Goal: Task Accomplishment & Management: Manage account settings

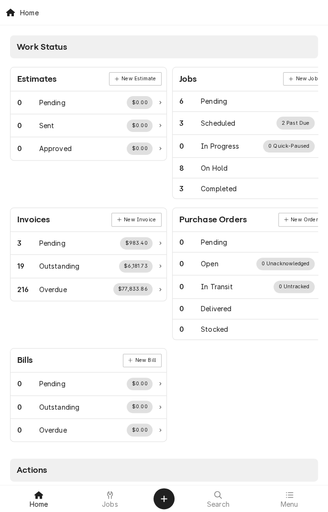
click at [104, 506] on span "Jobs" at bounding box center [110, 505] width 16 height 8
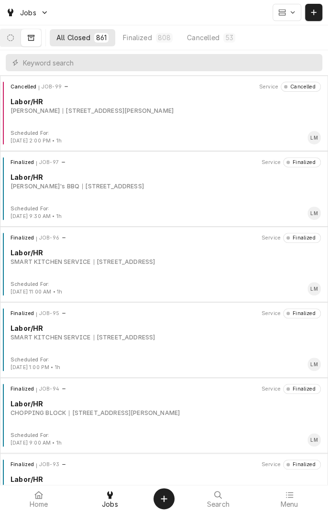
click at [15, 43] on button "Dynamic Content Wrapper" at bounding box center [10, 37] width 20 height 17
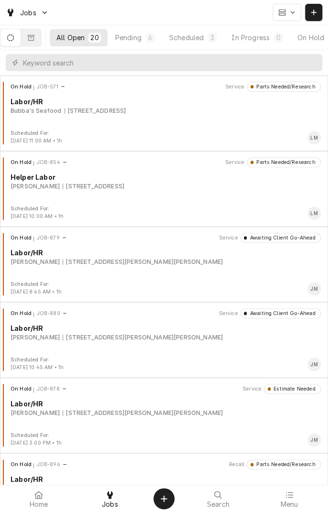
click at [197, 43] on button "Scheduled 3" at bounding box center [193, 37] width 61 height 17
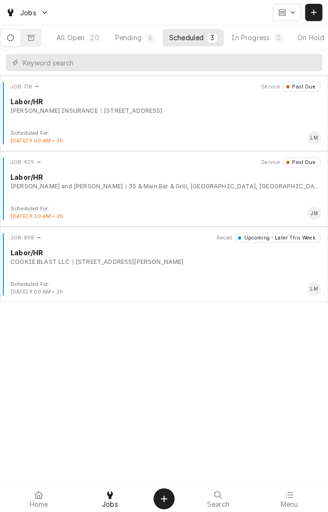
click at [83, 39] on div "All Open" at bounding box center [70, 38] width 28 height 10
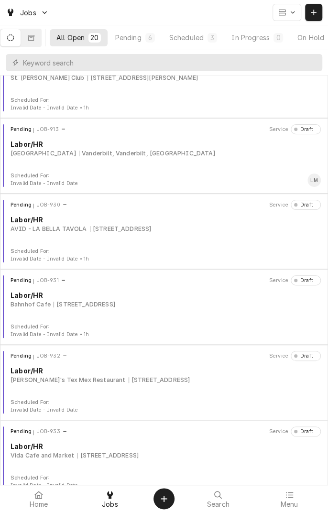
scroll to position [1101, 0]
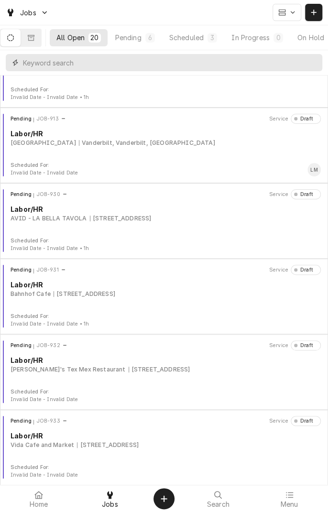
click at [148, 63] on input "Dynamic Content Wrapper" at bounding box center [170, 62] width 295 height 17
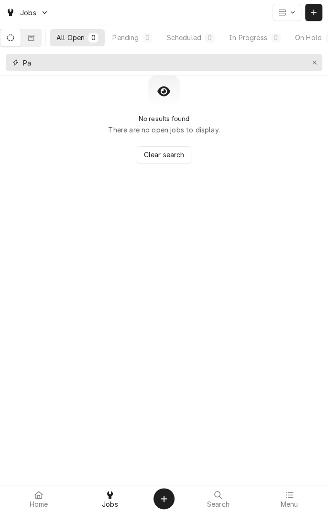
type input "P"
type input "Y"
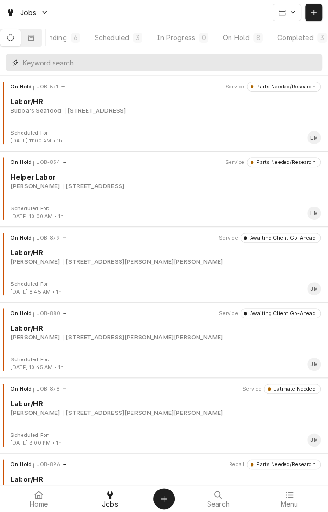
scroll to position [0, 90]
click at [228, 40] on div "On Hold" at bounding box center [224, 38] width 27 height 10
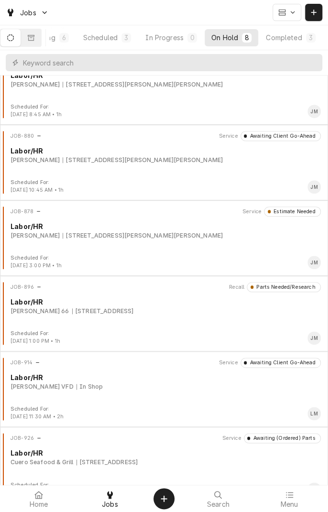
scroll to position [195, 0]
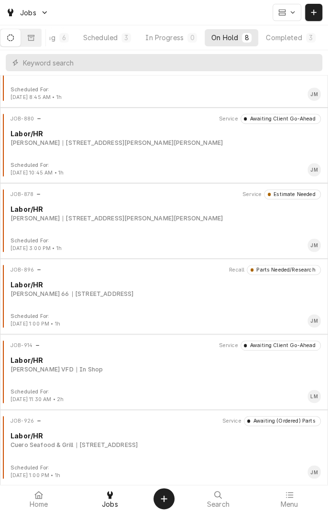
click at [299, 43] on button "Completed 3" at bounding box center [290, 37] width 63 height 17
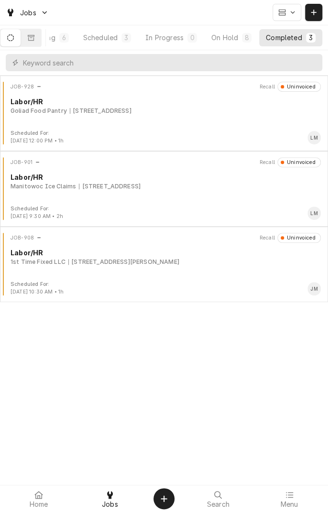
click at [106, 43] on button "Scheduled 3" at bounding box center [107, 37] width 61 height 17
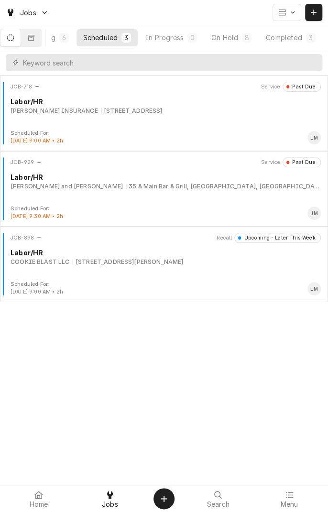
scroll to position [0, 0]
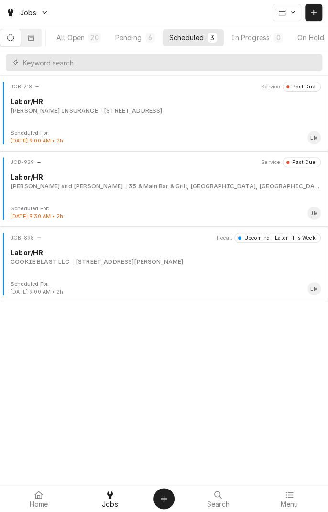
click at [142, 39] on div "Pending" at bounding box center [128, 38] width 26 height 10
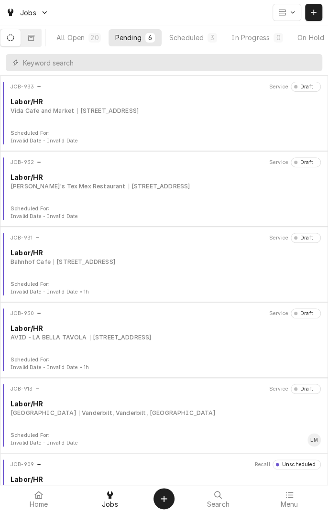
scroll to position [44, 0]
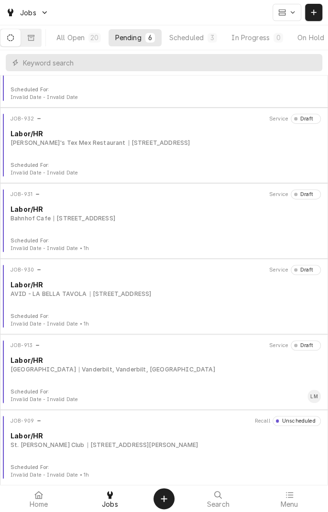
click at [74, 42] on button "All Open 20" at bounding box center [79, 37] width 58 height 17
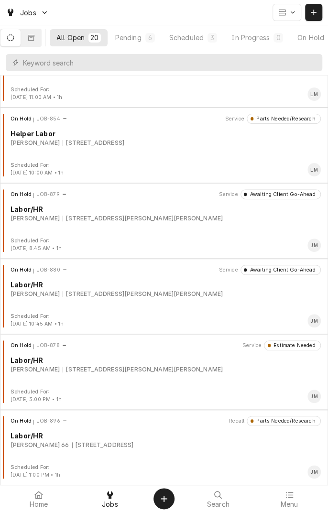
click at [34, 37] on icon "Dynamic Content Wrapper" at bounding box center [31, 37] width 7 height 6
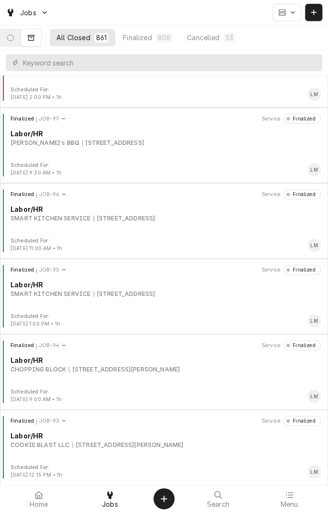
click at [115, 71] on div "Dynamic Content Wrapper" at bounding box center [164, 62] width 328 height 25
click at [86, 66] on input "Dynamic Content Wrapper" at bounding box center [170, 62] width 295 height 17
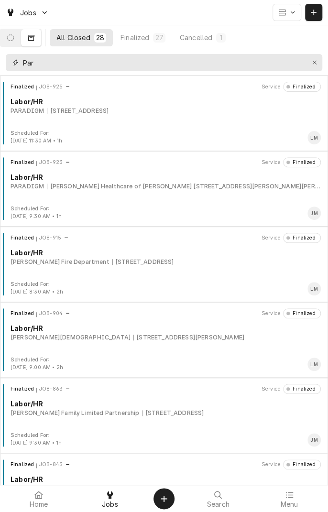
type input "Par"
click at [98, 192] on div "Finalized JOB-923 Service Finalized Labor/HR PARADIGM Stevens Healthcare of Yoa…" at bounding box center [164, 181] width 320 height 48
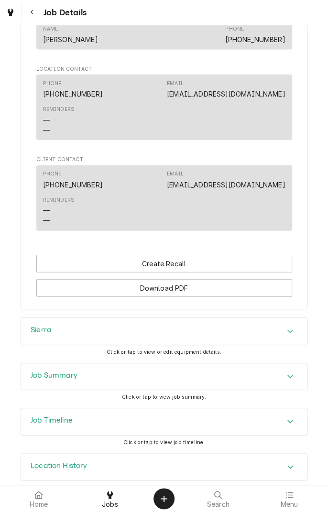
scroll to position [699, 0]
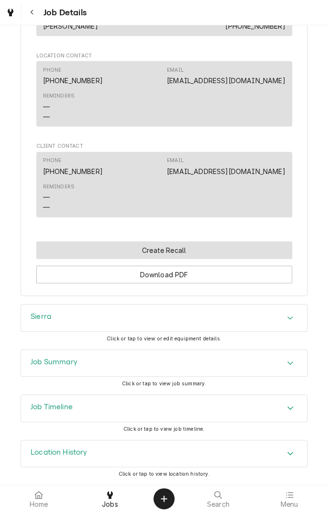
click at [183, 254] on button "Create Recall" at bounding box center [164, 251] width 256 height 18
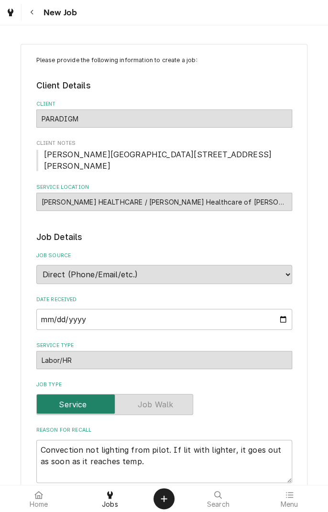
type textarea "x"
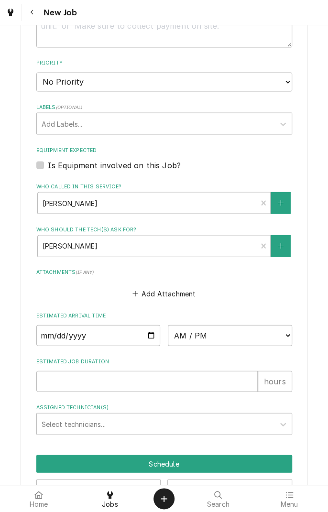
scroll to position [507, 0]
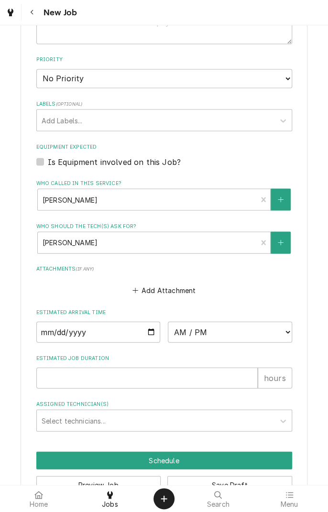
click at [48, 167] on label "Is Equipment involved on this Job?" at bounding box center [114, 161] width 133 height 11
click at [48, 172] on input "Equipment Expected" at bounding box center [176, 166] width 256 height 21
checkbox input "true"
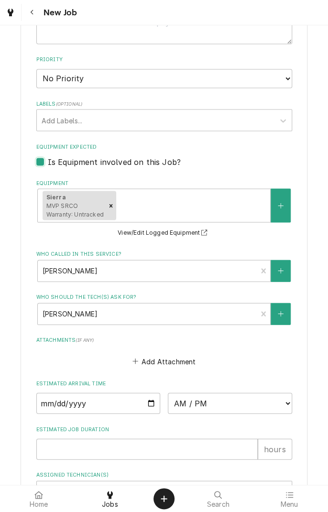
type textarea "x"
click at [158, 414] on input "Date" at bounding box center [98, 403] width 124 height 21
type input "2025-09-23"
type textarea "x"
click at [286, 414] on select "AM / PM 6:00 AM 6:15 AM 6:30 AM 6:45 AM 7:00 AM 7:15 AM 7:30 AM 7:45 AM 8:00 AM…" at bounding box center [230, 403] width 124 height 21
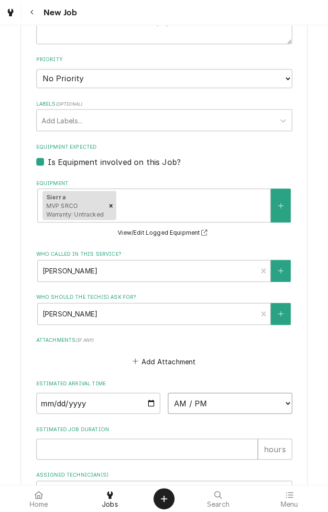
select select "09:45:00"
click at [168, 403] on select "AM / PM 6:00 AM 6:15 AM 6:30 AM 6:45 AM 7:00 AM 7:15 AM 7:30 AM 7:45 AM 8:00 AM…" at bounding box center [230, 403] width 124 height 21
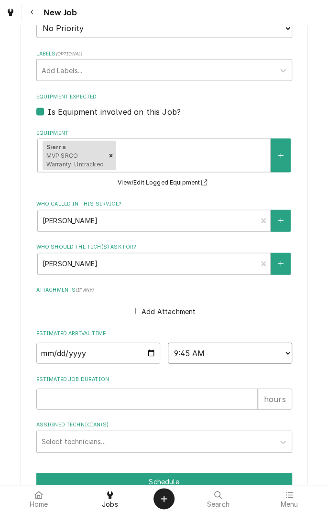
scroll to position [618, 0]
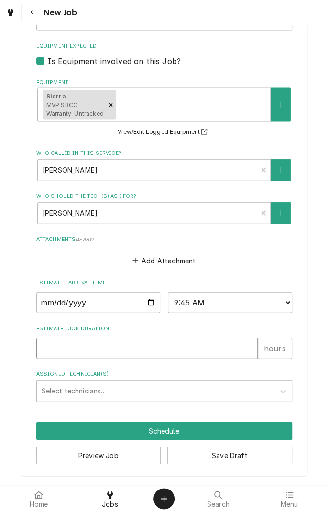
click at [175, 345] on input "Estimated Job Duration" at bounding box center [146, 348] width 221 height 21
type textarea "x"
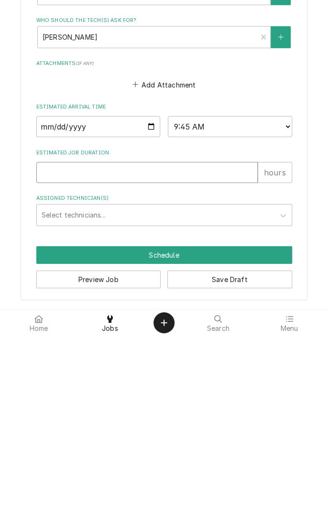
type input "1"
type textarea "x"
type input "1"
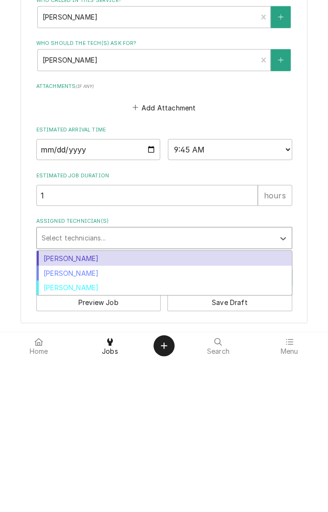
click at [91, 427] on div "Longino Monroe" at bounding box center [164, 426] width 255 height 15
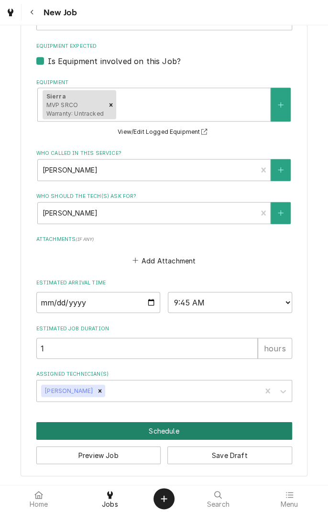
click at [170, 428] on button "Schedule" at bounding box center [164, 431] width 256 height 18
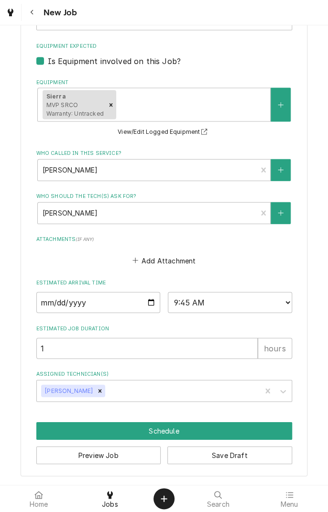
scroll to position [609, 0]
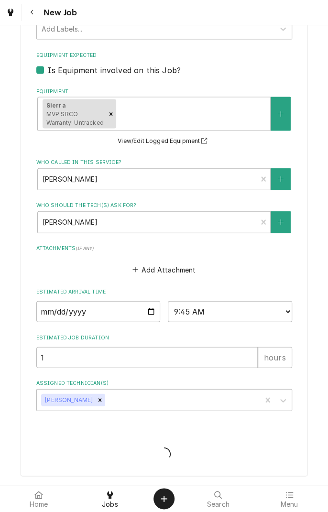
type textarea "x"
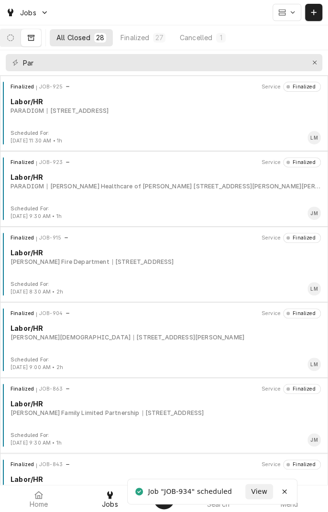
click at [14, 38] on icon "Dynamic Content Wrapper" at bounding box center [10, 37] width 7 height 7
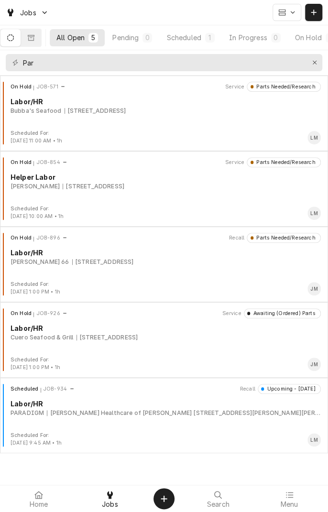
click at [131, 419] on div "Scheduled JOB-934 Recall Upcoming - [DATE] Labor/HR PARADIGM [PERSON_NAME] Heal…" at bounding box center [164, 408] width 320 height 48
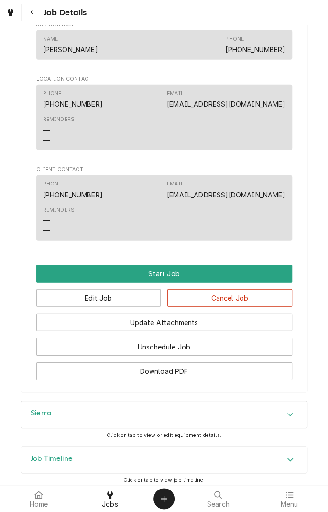
scroll to position [690, 0]
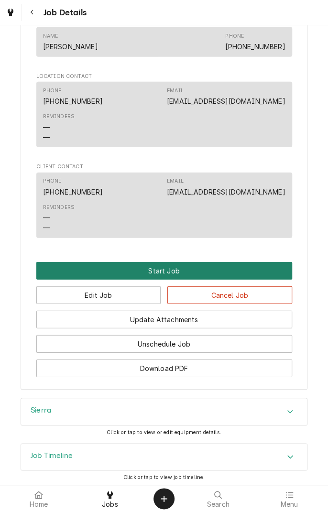
click at [169, 279] on button "Start Job" at bounding box center [164, 271] width 256 height 18
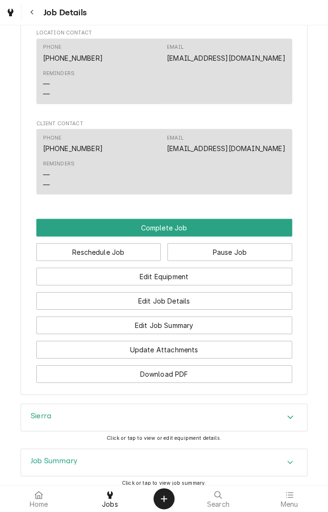
scroll to position [875, 0]
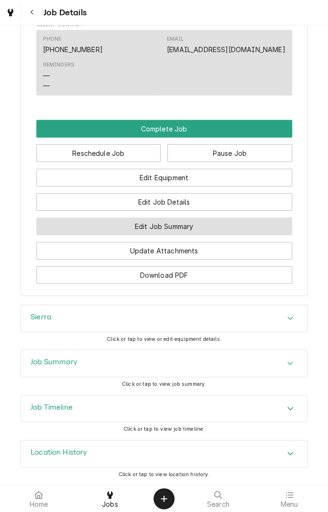
click at [216, 228] on button "Edit Job Summary" at bounding box center [164, 227] width 256 height 18
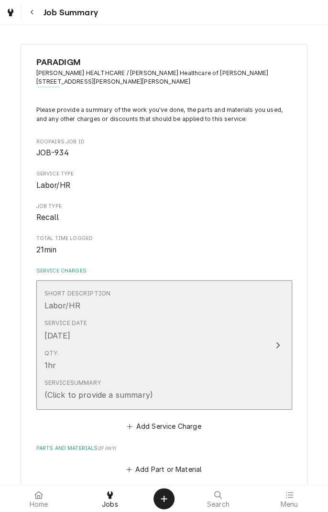
click at [196, 396] on div "Service Summary (Click to provide a summary)" at bounding box center [154, 390] width 220 height 30
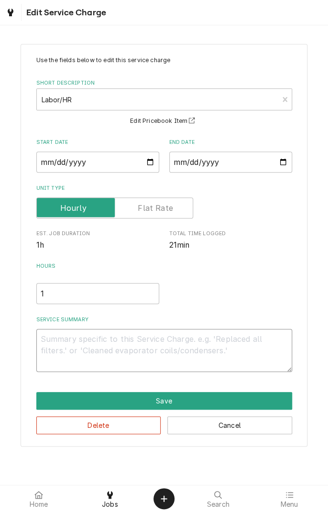
click at [141, 341] on textarea "Service Summary" at bounding box center [164, 350] width 256 height 43
type textarea "x"
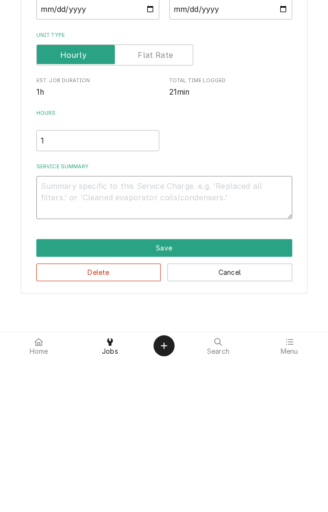
type textarea "O"
type textarea "x"
type textarea "Or"
type textarea "x"
type textarea "Ore"
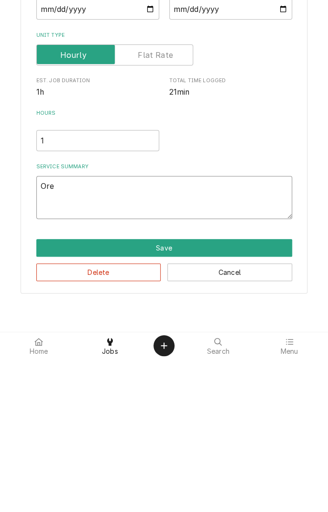
type textarea "x"
type textarea "Ored"
type textarea "x"
type textarea "Orede"
type textarea "x"
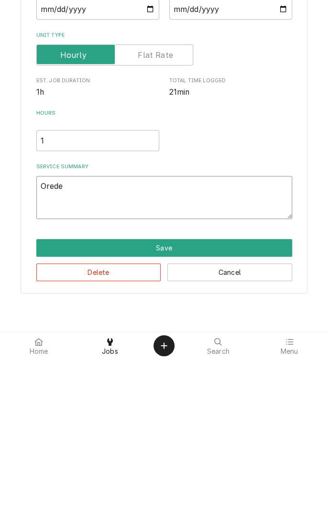
type textarea "Oreder"
type textarea "x"
type textarea "Ordered"
type textarea "x"
type textarea "Ordered a"
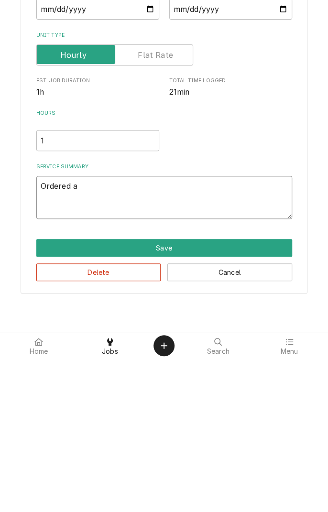
type textarea "x"
type textarea "Ordered an"
type textarea "x"
type textarea "Ordered and"
type textarea "x"
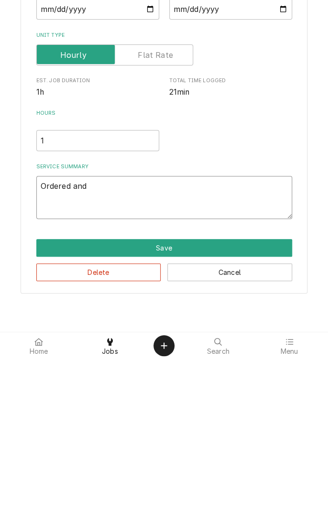
type textarea "Ordered and"
type textarea "x"
type textarea "Ordered and i"
type textarea "x"
type textarea "Ordered and in"
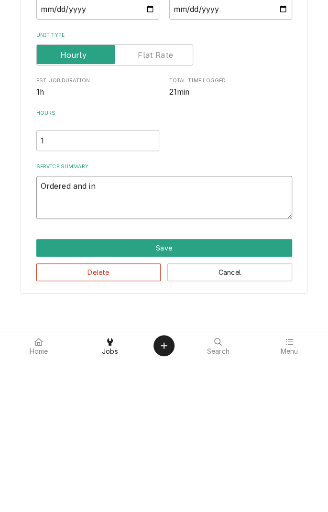
type textarea "x"
type textarea "Ordered and ins"
type textarea "x"
type textarea "Ordered and inst"
type textarea "x"
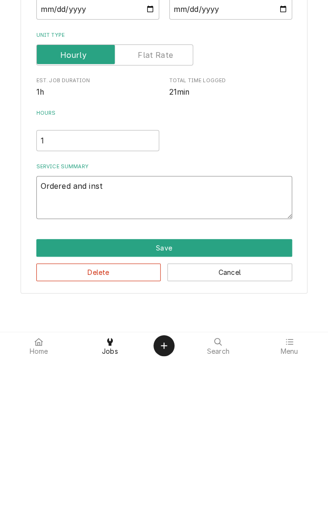
type textarea "Ordered and insta"
type textarea "x"
type textarea "Ordered and instal"
type textarea "x"
type textarea "Ordered and install"
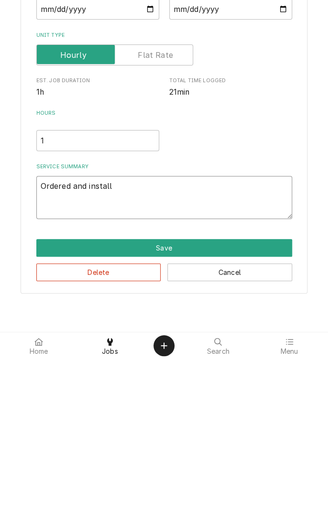
type textarea "x"
type textarea "Ordered and installe"
type textarea "x"
type textarea "Ordered and installed"
type textarea "x"
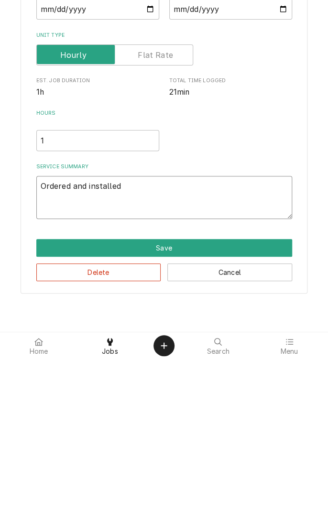
type textarea "Ordered and installed"
type textarea "x"
type textarea "Ordered and installed H"
type textarea "x"
type textarea "Ordered and installed Ho"
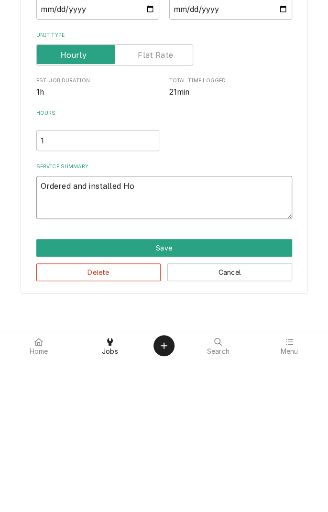
type textarea "x"
type textarea "Ordered and installed Hot"
type textarea "x"
type textarea "Ordered and installed Hot"
type textarea "x"
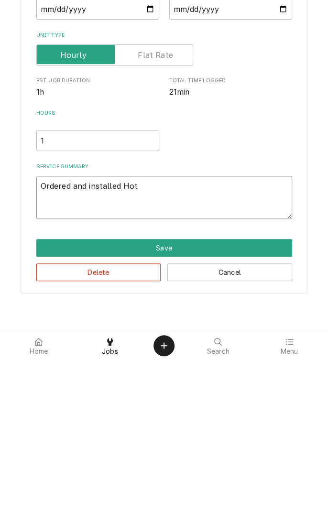
type textarea "Ordered and installed Hot S"
type textarea "x"
type textarea "Ordered and installed Hot Su"
type textarea "x"
type textarea "Ordered and installed Hot Sur"
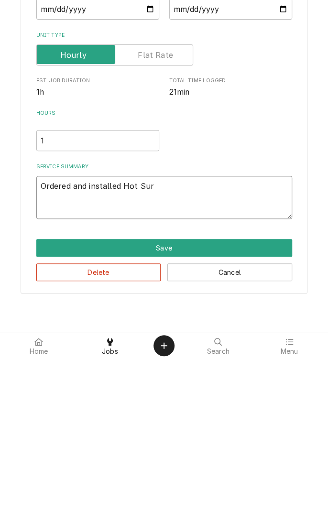
type textarea "x"
type textarea "Ordered and installed Hot Surface"
type textarea "x"
type textarea "Ordered and installed Hot Surface I"
type textarea "x"
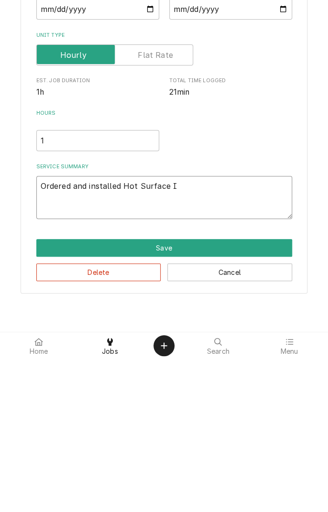
type textarea "Ordered and installed Hot Surface In"
type textarea "x"
type textarea "Ordered and installed Hot Surface I"
type textarea "x"
type textarea "Ordered and installed Hot Surface Ig"
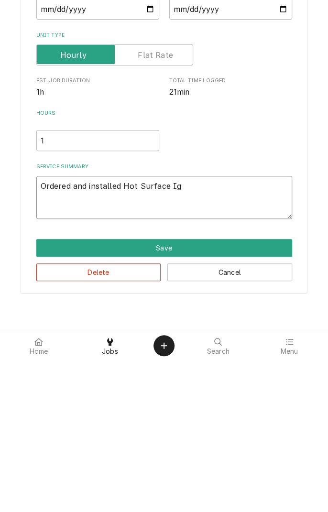
type textarea "x"
type textarea "Ordered and installed Hot Surface Ign"
type textarea "x"
type textarea "Ordered and installed Hot Surface Igni"
type textarea "x"
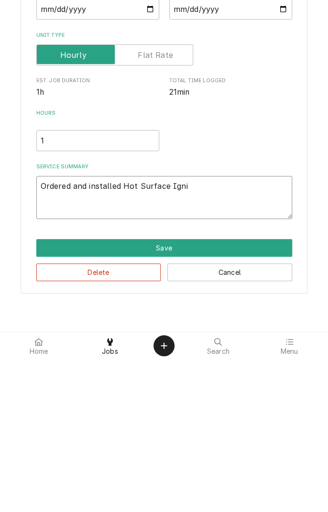
type textarea "Ordered and installed Hot Surface Ignitor"
type textarea "x"
type textarea "Ordered and installed Hot Surface Ignitor."
type textarea "x"
type textarea "Ordered and installed Hot Surface Ignitor."
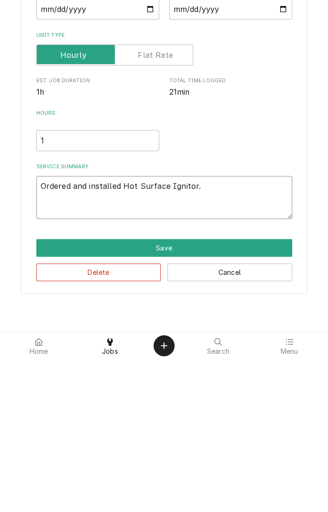
type textarea "x"
type textarea "Ordered and installed Hot Surface Ignitor. T"
type textarea "x"
type textarea "Ordered and installed Hot Surface Ignitor. Te"
type textarea "x"
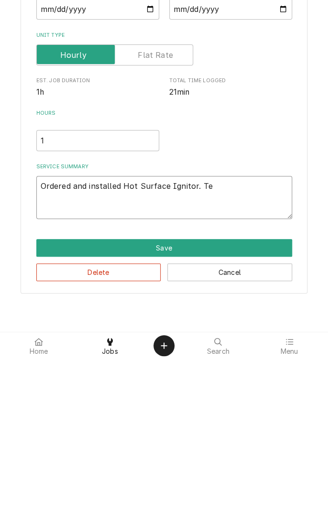
type textarea "Ordered and installed Hot Surface Ignitor. Tes"
type textarea "x"
type textarea "Ordered and installed Hot Surface Ignitor. Test"
type textarea "x"
type textarea "Ordered and installed Hot Surface Ignitor. Teste"
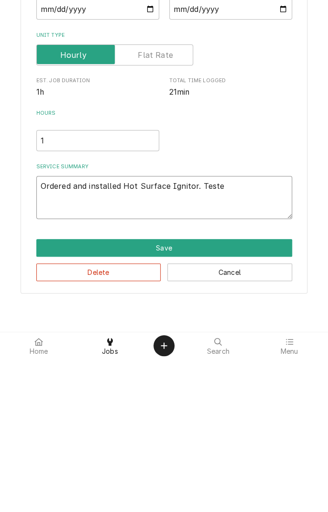
type textarea "x"
type textarea "Ordered and installed Hot Surface Ignitor. Tested"
type textarea "x"
type textarea "Ordered and installed Hot Surface Ignitor. Tested"
type textarea "x"
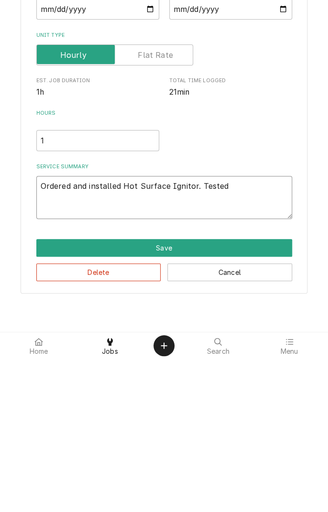
type textarea "Ordered and installed Hot Surface Ignitor. Tested o"
type textarea "x"
type textarea "Ordered and installed Hot Surface Ignitor. Tested ov"
type textarea "x"
type textarea "Ordered and installed Hot Surface Ignitor. Tested ove"
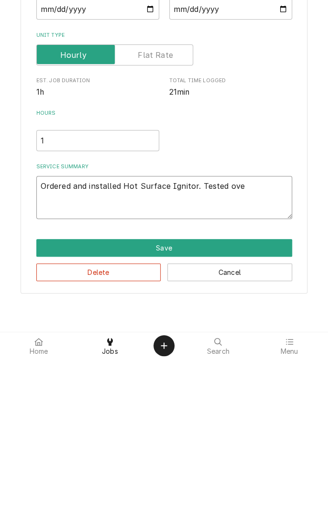
type textarea "x"
type textarea "Ordered and installed Hot Surface Ignitor. Tested oven"
type textarea "x"
type textarea "Ordered and installed Hot Surface Ignitor. Tested oven."
type textarea "x"
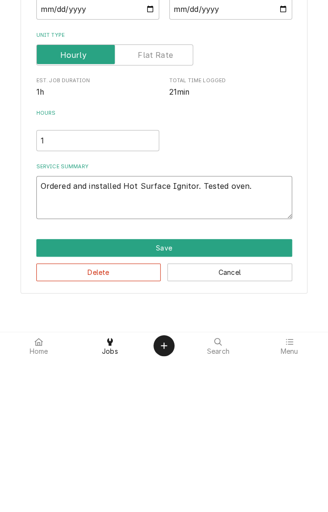
type textarea "Ordered and installed Hot Surface Ignitor. Tested oven."
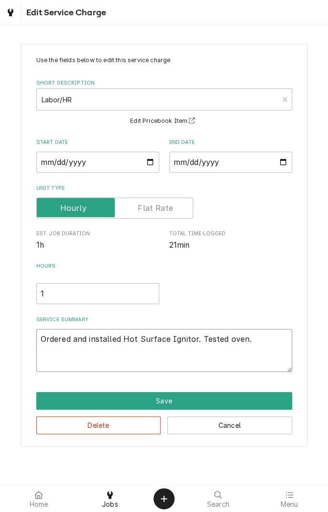
click at [187, 358] on textarea "Ordered and installed Hot Surface Ignitor. Tested oven." at bounding box center [164, 350] width 256 height 43
type textarea "x"
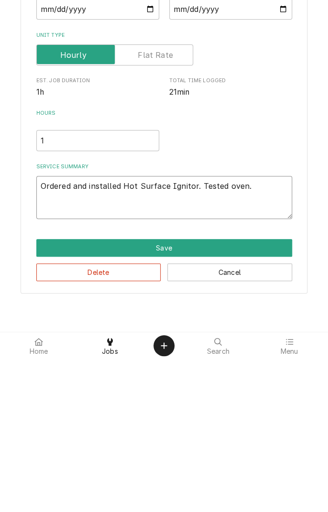
click at [258, 343] on textarea "Ordered and installed Hot Surface Ignitor. Tested oven." at bounding box center [164, 350] width 256 height 43
type textarea "Ordered and installed Hot Surface Ignitor. Tested oven. R"
type textarea "x"
type textarea "Ordered and installed Hot Surface Ignitor. Tested oven. Re"
type textarea "x"
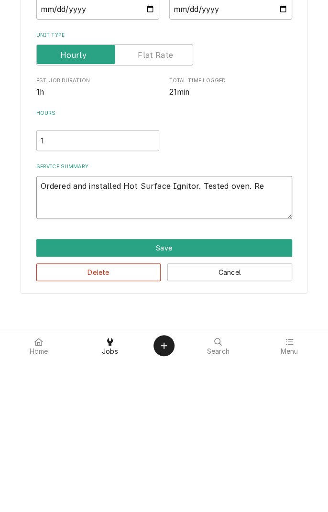
type textarea "Ordered and installed Hot Surface Ignitor. Tested oven. Ret"
type textarea "x"
type textarea "Ordered and installed Hot Surface Ignitor. Tested oven. Retu"
type textarea "x"
type textarea "Ordered and installed Hot Surface Ignitor. Tested oven. Retur"
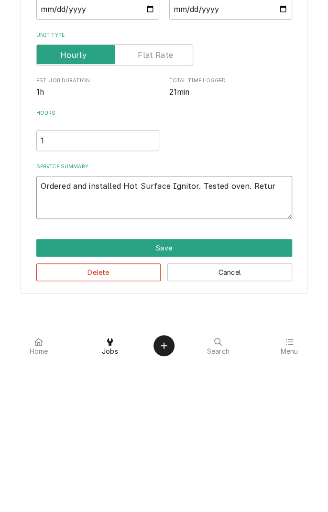
type textarea "x"
type textarea "Ordered and installed Hot Surface Ignitor. Tested oven. Return"
type textarea "x"
type textarea "Ordered and installed Hot Surface Ignitor. Tested oven. Returned"
type textarea "x"
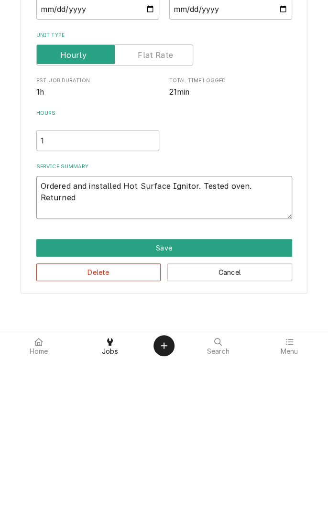
type textarea "Ordered and installed Hot Surface Ignitor. Tested oven. Returned to"
type textarea "x"
type textarea "Ordered and installed Hot Surface Ignitor. Tested oven. Returned to service"
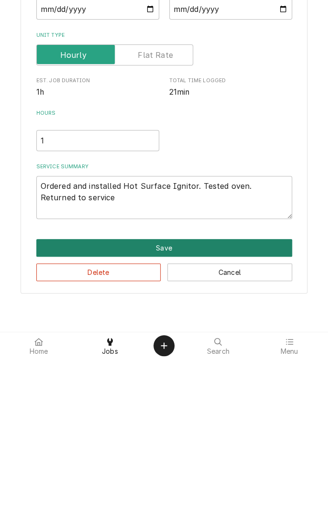
click at [169, 399] on button "Save" at bounding box center [164, 401] width 256 height 18
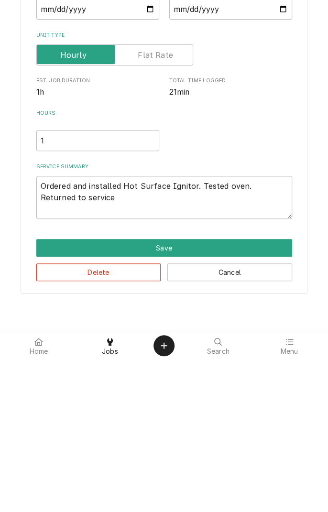
type textarea "x"
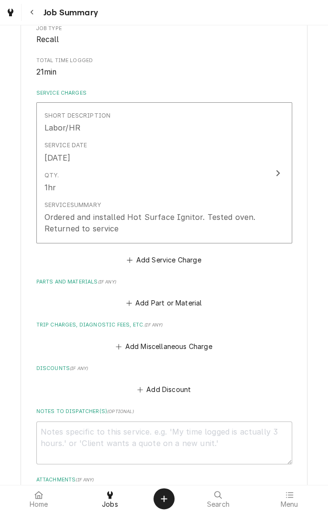
scroll to position [183, 0]
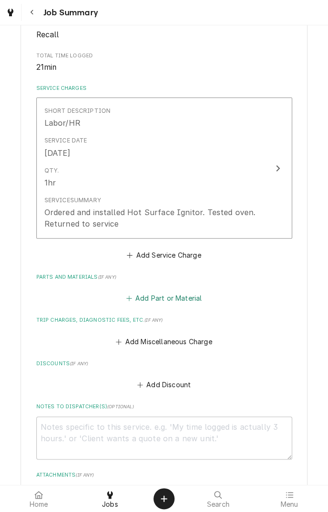
click at [183, 294] on button "Add Part or Material" at bounding box center [163, 298] width 79 height 13
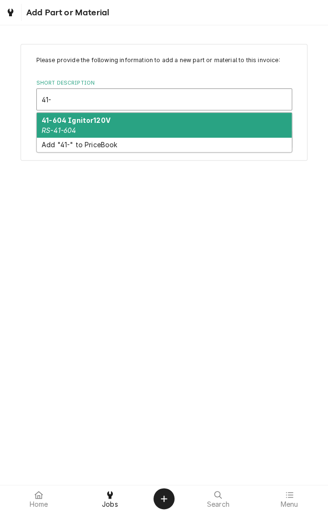
click at [72, 129] on em "RS-41-604" at bounding box center [59, 130] width 34 height 8
type input "41-"
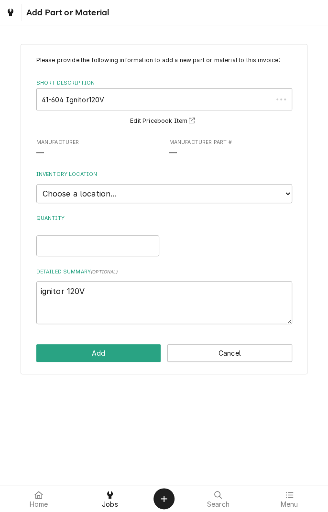
type textarea "x"
click at [289, 193] on select "Choose a location... Gino's Truck Jason's Truck Skips Service Warehouse" at bounding box center [164, 193] width 256 height 19
select select "171"
click at [36, 184] on select "Choose a location... Gino's Truck Jason's Truck Skips Service Warehouse" at bounding box center [164, 193] width 256 height 19
click at [115, 242] on input "Quantity" at bounding box center [97, 245] width 123 height 21
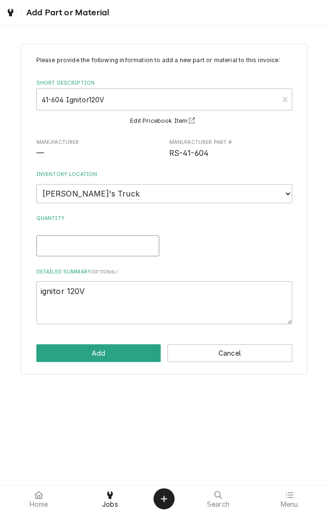
type textarea "x"
type input "1"
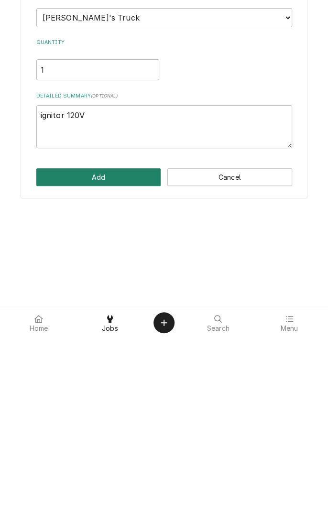
click at [101, 361] on button "Add" at bounding box center [98, 353] width 125 height 18
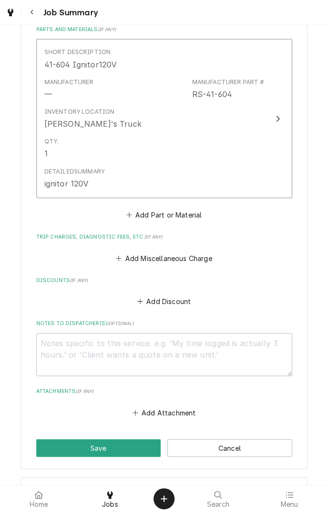
scroll to position [512, 0]
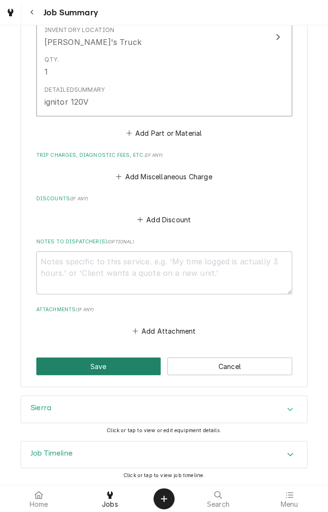
click at [104, 366] on button "Save" at bounding box center [98, 366] width 125 height 18
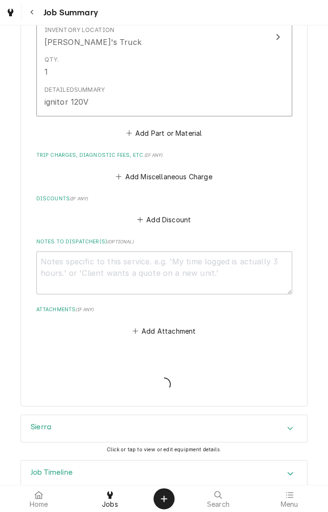
type textarea "x"
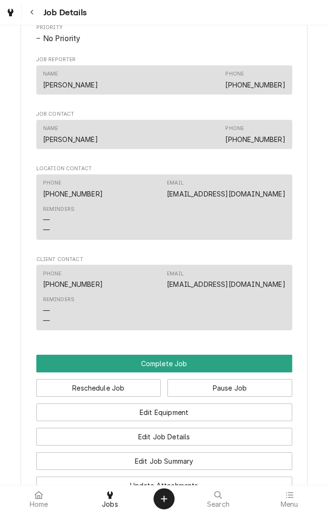
scroll to position [727, 0]
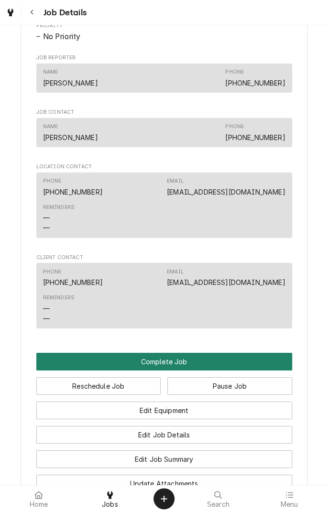
click at [171, 371] on button "Complete Job" at bounding box center [164, 362] width 256 height 18
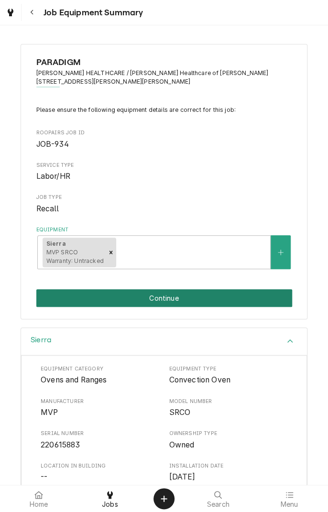
click at [222, 304] on button "Continue" at bounding box center [164, 298] width 256 height 18
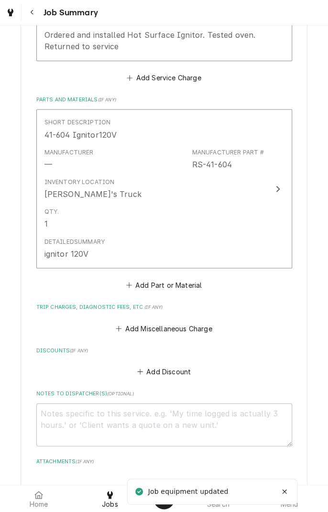
scroll to position [368, 0]
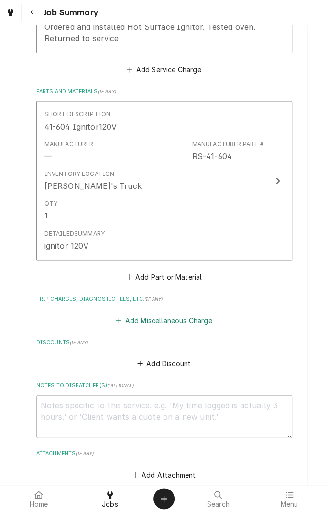
click at [169, 317] on button "Add Miscellaneous Charge" at bounding box center [163, 319] width 99 height 13
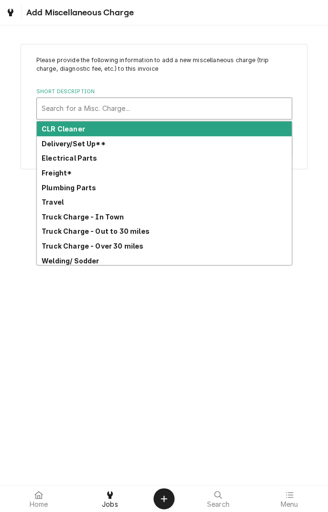
click at [68, 209] on div "Truck Charge - In Town" at bounding box center [164, 216] width 255 height 15
click at [54, 204] on strong "Travel" at bounding box center [53, 202] width 22 height 8
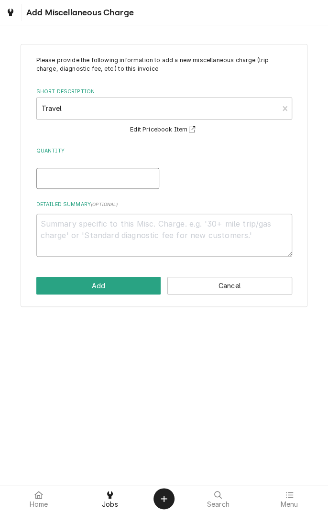
click at [95, 180] on input "Quantity" at bounding box center [97, 178] width 123 height 21
type textarea "x"
type input "1"
type textarea "x"
type input "1.5"
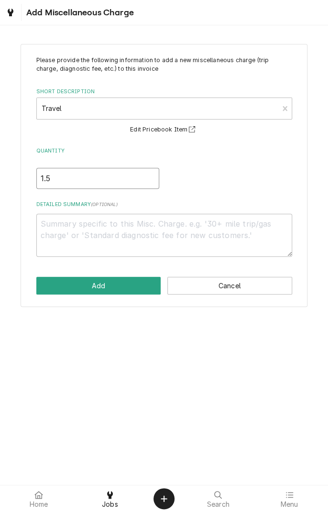
type textarea "x"
type input "1.5"
click at [164, 226] on textarea "Detailed Summary ( optional )" at bounding box center [164, 235] width 256 height 43
type textarea "x"
type textarea "0"
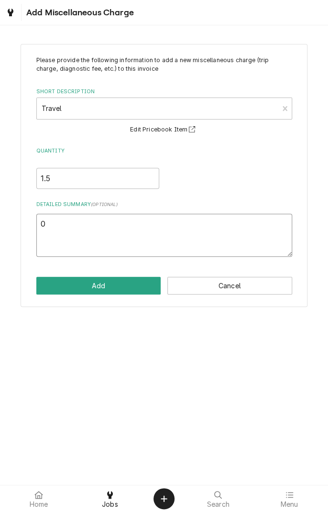
type textarea "x"
type textarea "09"
type textarea "x"
type textarea "09/"
type textarea "x"
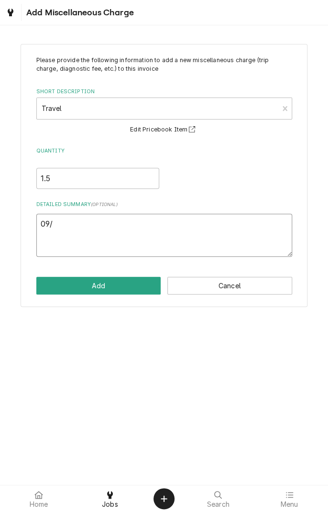
type textarea "09/2"
type textarea "x"
type textarea "09/23"
type textarea "x"
type textarea "09/23/"
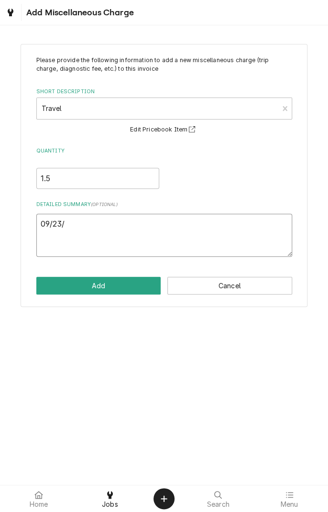
type textarea "x"
type textarea "09/23/2"
type textarea "x"
type textarea "09/23/25"
type textarea "x"
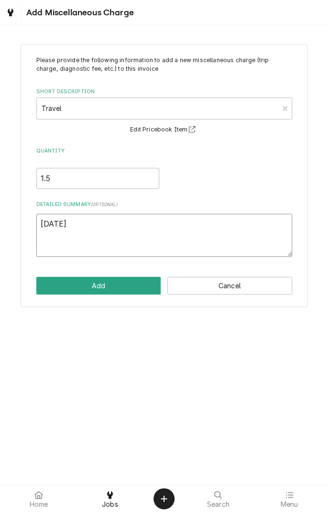
type textarea "09/23/25"
type textarea "x"
type textarea "09/23/25 t"
type textarea "x"
type textarea "09/23/25 tr"
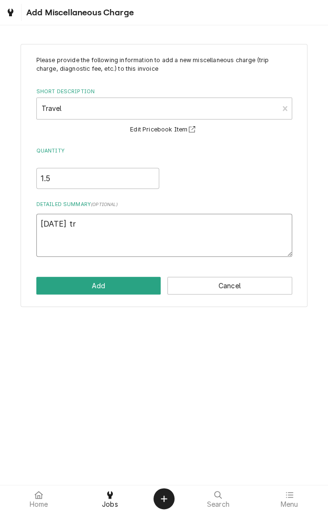
type textarea "x"
type textarea "09/23/25 trav"
type textarea "x"
type textarea "09/23/25 trave"
type textarea "x"
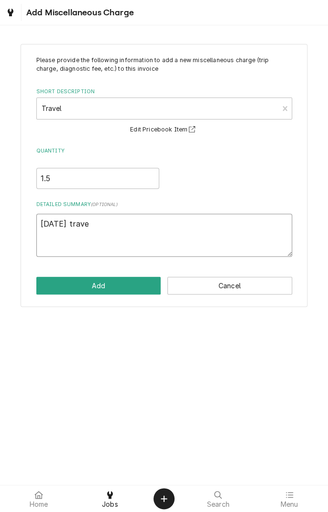
type textarea "[DATE] travel"
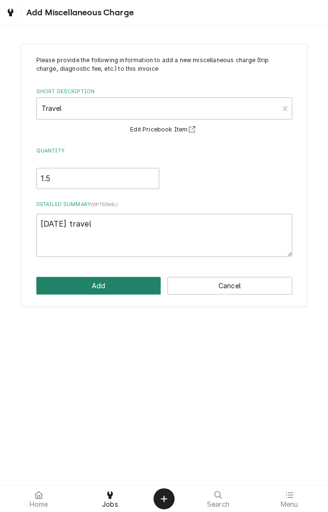
click at [108, 291] on button "Add" at bounding box center [98, 286] width 125 height 18
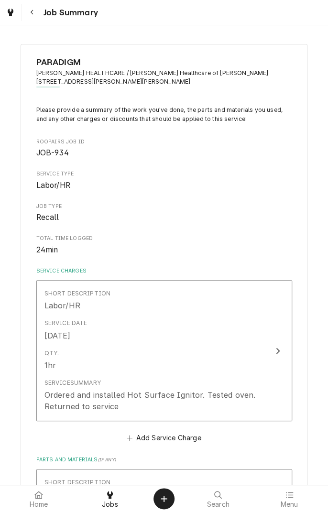
scroll to position [368, 0]
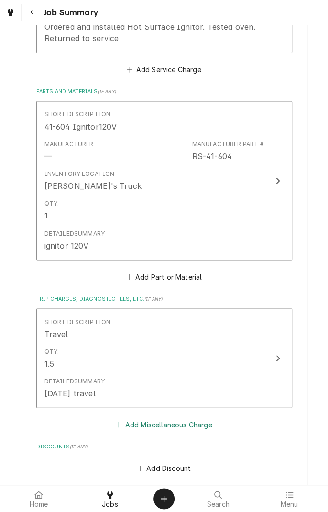
click at [169, 425] on button "Add Miscellaneous Charge" at bounding box center [163, 424] width 99 height 13
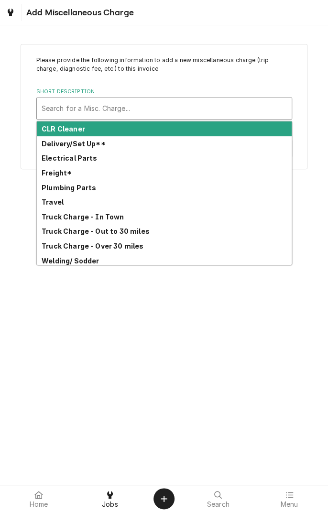
click at [114, 249] on strong "Truck Charge - Over 30 miles" at bounding box center [93, 246] width 102 height 8
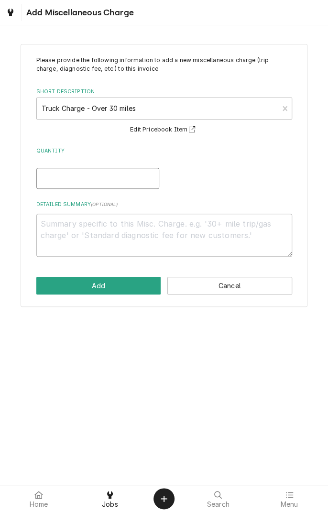
click at [96, 181] on input "Quantity" at bounding box center [97, 178] width 123 height 21
type textarea "x"
type input "1"
type textarea "x"
type input "1"
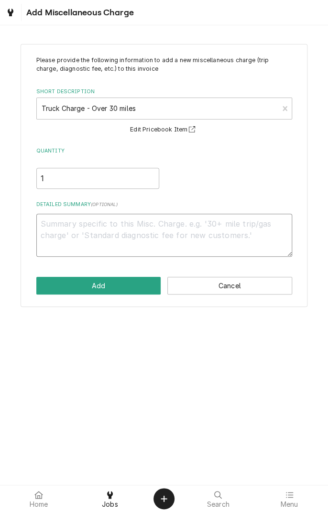
click at [138, 228] on textarea "Detailed Summary ( optional )" at bounding box center [164, 235] width 256 height 43
type textarea "x"
type textarea "0"
type textarea "x"
type textarea "09"
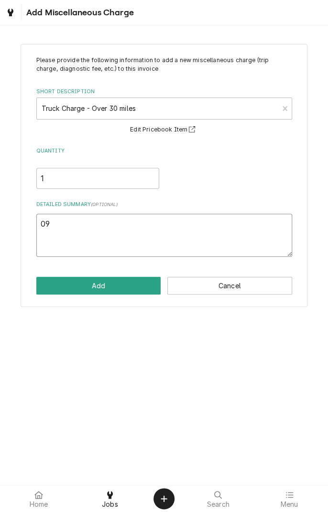
type textarea "x"
type textarea "09/"
type textarea "x"
type textarea "09/2"
type textarea "x"
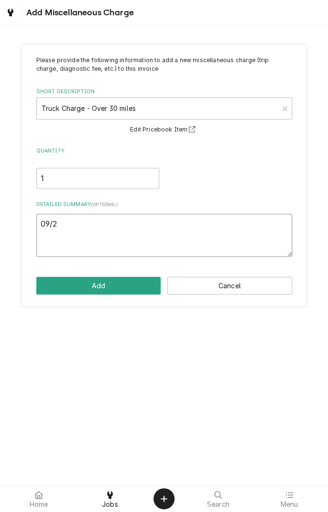
type textarea "09/23"
type textarea "x"
type textarea "09/23/"
type textarea "x"
type textarea "09/23/2"
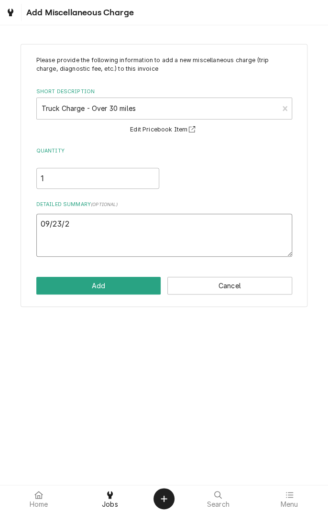
type textarea "x"
type textarea "09/23/25"
type textarea "x"
type textarea "09/23/25"
type textarea "x"
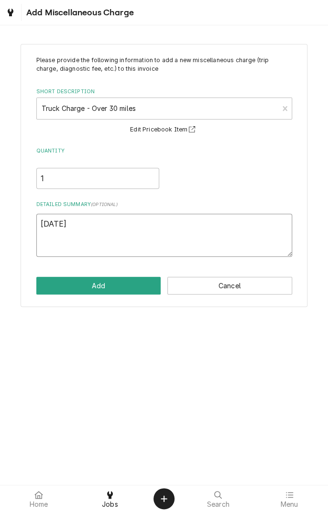
type textarea "09/23/25 t"
type textarea "x"
type textarea "09/23/25 tr"
type textarea "x"
type textarea "09/23/25 tru"
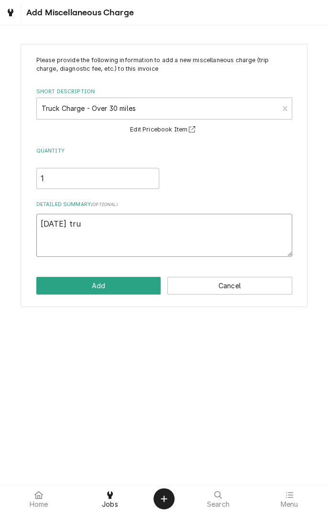
type textarea "x"
type textarea "09/23/25 truc"
type textarea "x"
type textarea "[DATE] truck"
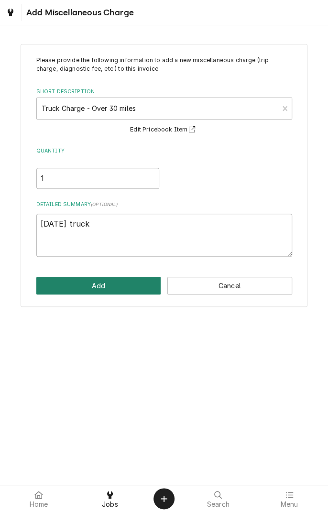
click at [126, 286] on button "Add" at bounding box center [98, 286] width 125 height 18
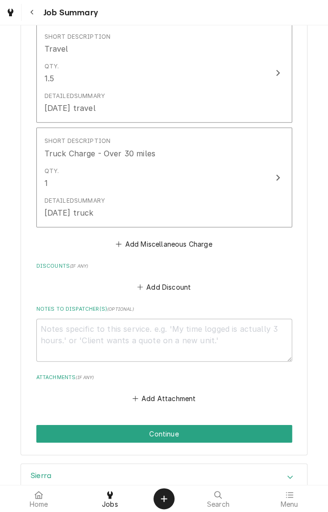
scroll to position [722, 0]
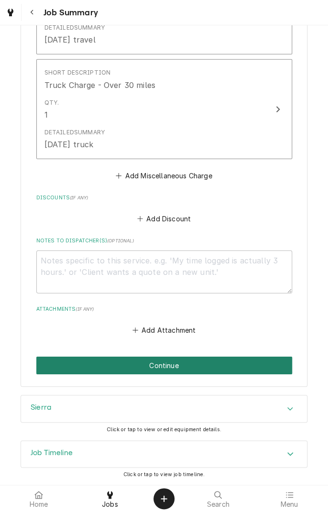
click at [189, 363] on button "Continue" at bounding box center [164, 366] width 256 height 18
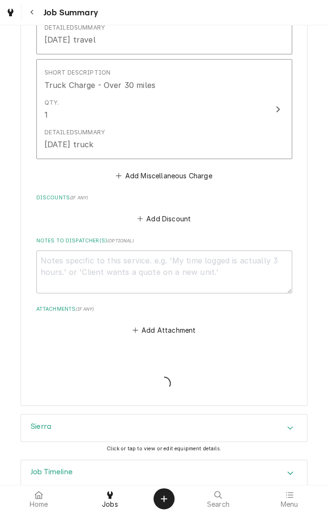
type textarea "x"
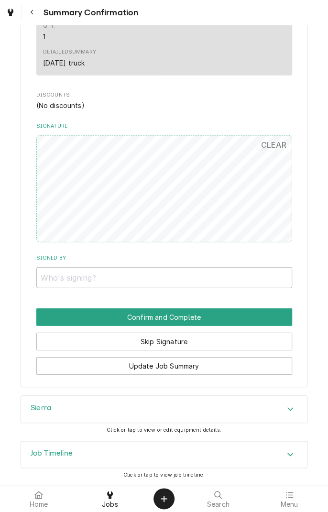
scroll to position [689, 0]
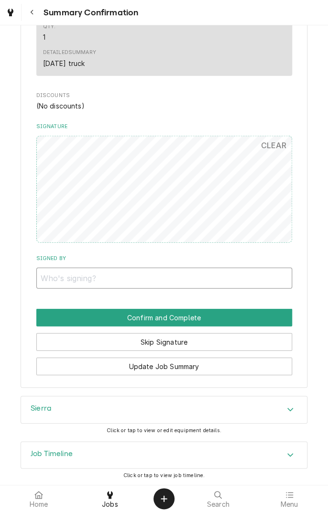
click at [102, 276] on input "Signed By" at bounding box center [164, 278] width 256 height 21
click at [115, 278] on input "Signed By" at bounding box center [164, 278] width 256 height 21
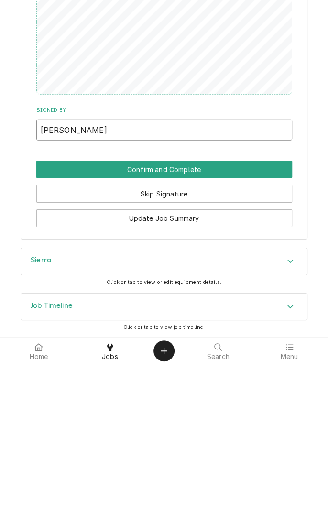
type input "[PERSON_NAME]"
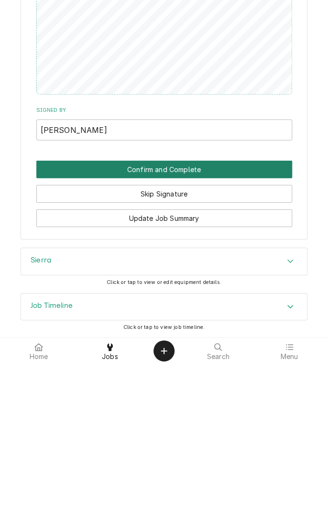
click at [187, 322] on button "Confirm and Complete" at bounding box center [164, 317] width 256 height 18
